Goal: Check status: Check status

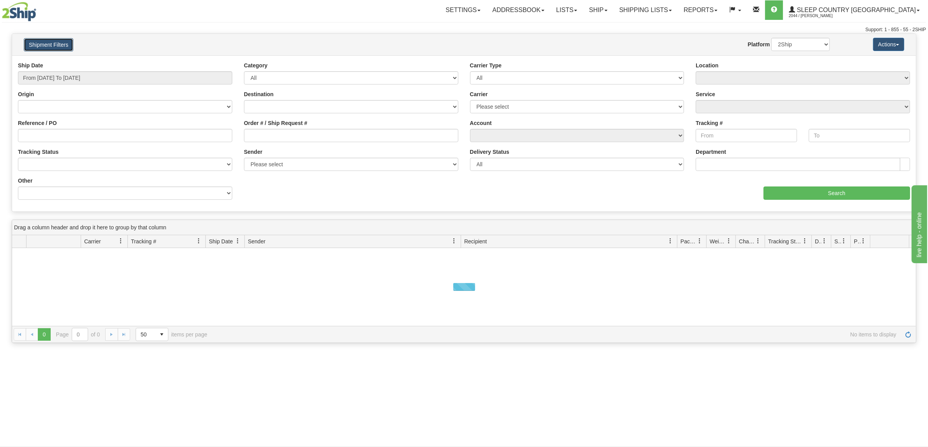
click at [67, 42] on button "Shipment Filters" at bounding box center [48, 44] width 49 height 13
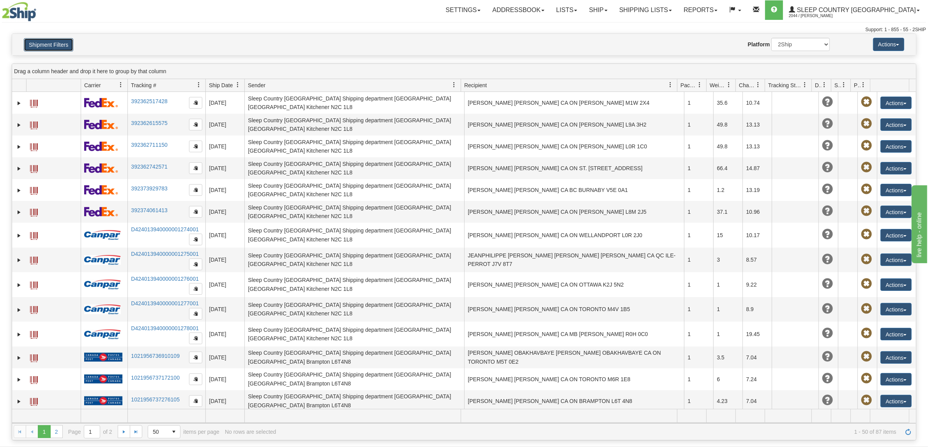
click at [69, 42] on button "Shipment Filters" at bounding box center [48, 44] width 49 height 13
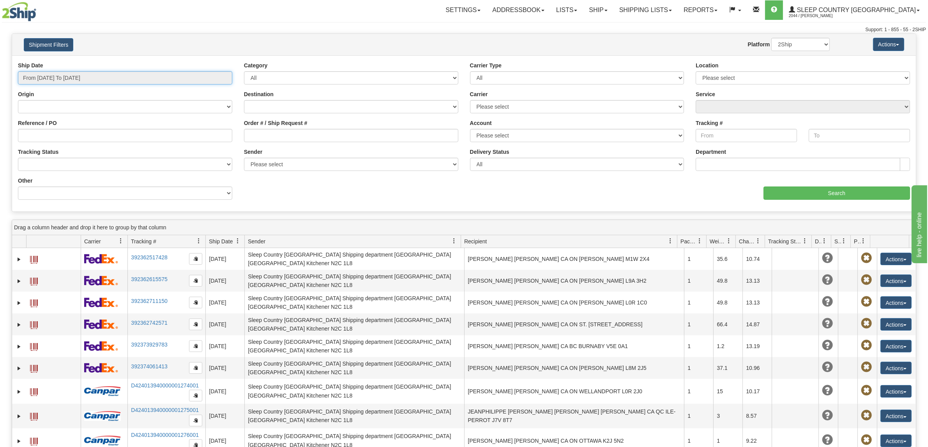
click at [95, 78] on input "From [DATE] To [DATE]" at bounding box center [125, 77] width 214 height 13
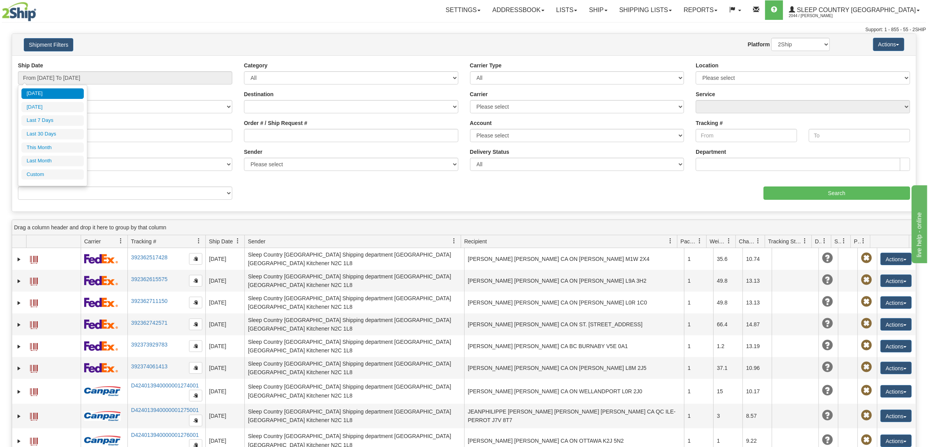
click at [51, 135] on li "Last 30 Days" at bounding box center [52, 134] width 62 height 11
type input "From [DATE] To [DATE]"
drag, startPoint x: 282, startPoint y: 129, endPoint x: 283, endPoint y: 135, distance: 6.2
click at [283, 131] on div "Order # / Ship Request #" at bounding box center [351, 130] width 214 height 23
click at [283, 135] on input "Order # / Ship Request #" at bounding box center [351, 135] width 214 height 13
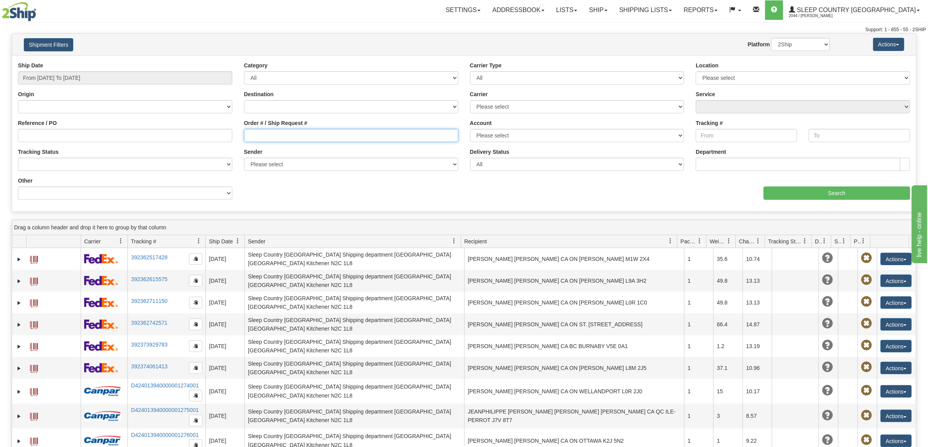
paste input "9000I010866"
type input "9000I010866"
click at [844, 189] on input "Search" at bounding box center [836, 193] width 147 height 13
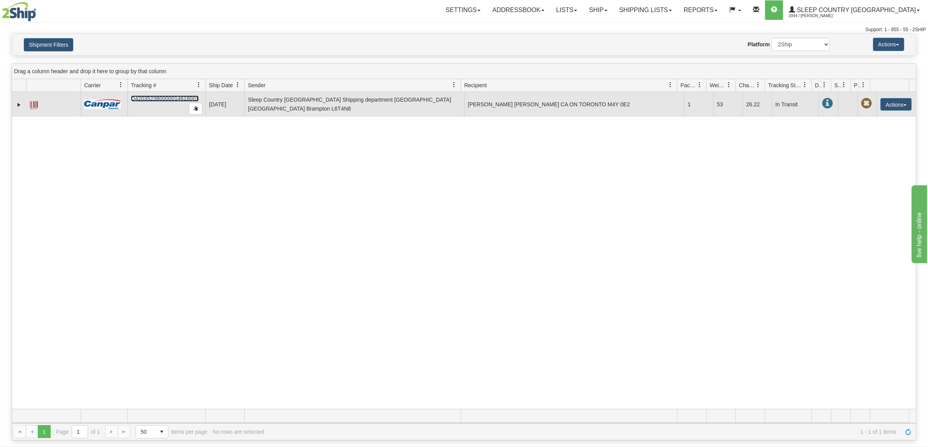
click at [180, 96] on link "D420352380000014618001" at bounding box center [165, 98] width 68 height 6
